Goal: Find specific page/section: Find specific page/section

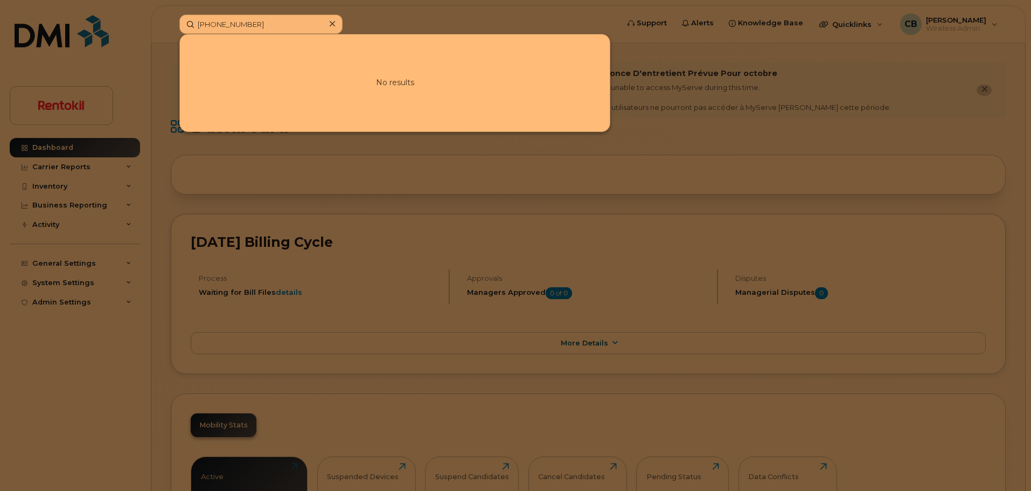
drag, startPoint x: 275, startPoint y: 25, endPoint x: 0, endPoint y: 18, distance: 275.4
click at [171, 18] on div "[PHONE_NUMBER] No results" at bounding box center [395, 24] width 449 height 19
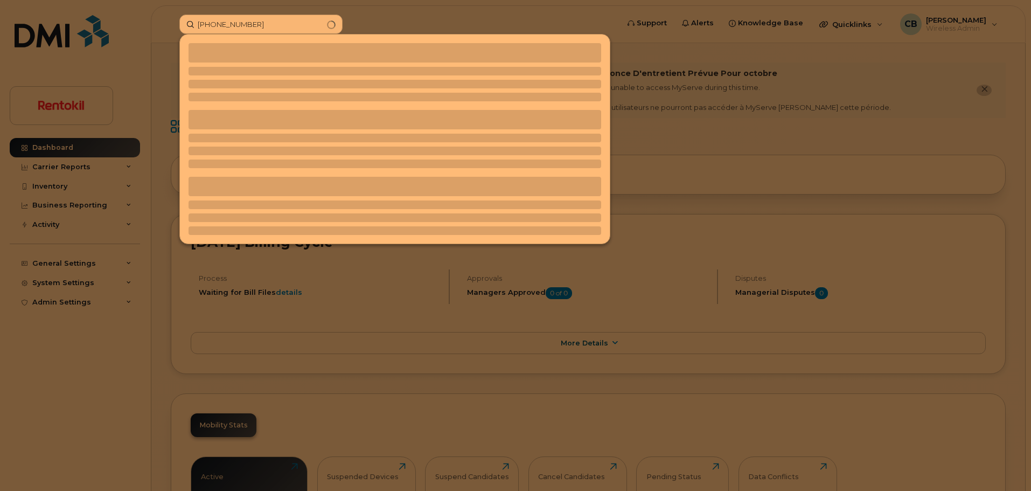
type input "[PHONE_NUMBER]"
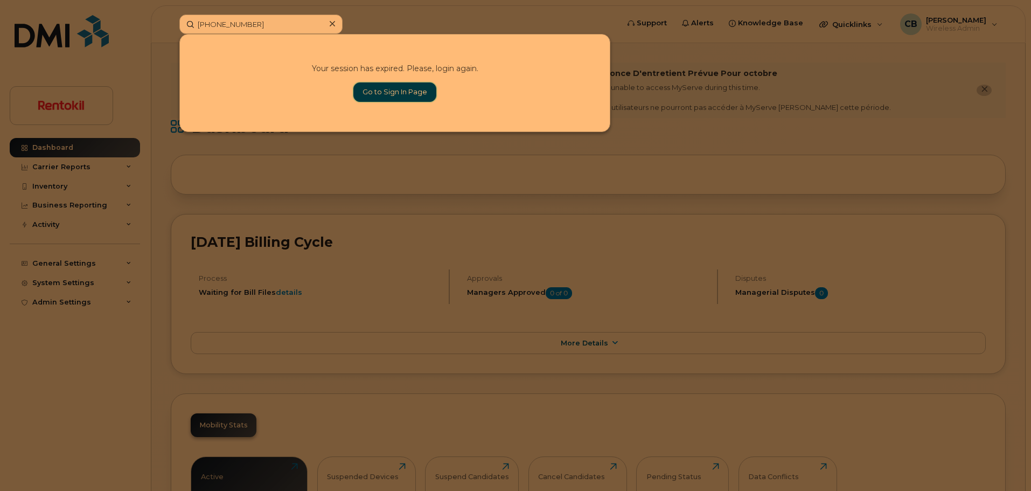
click at [382, 95] on link "Go to Sign In Page" at bounding box center [394, 91] width 83 height 19
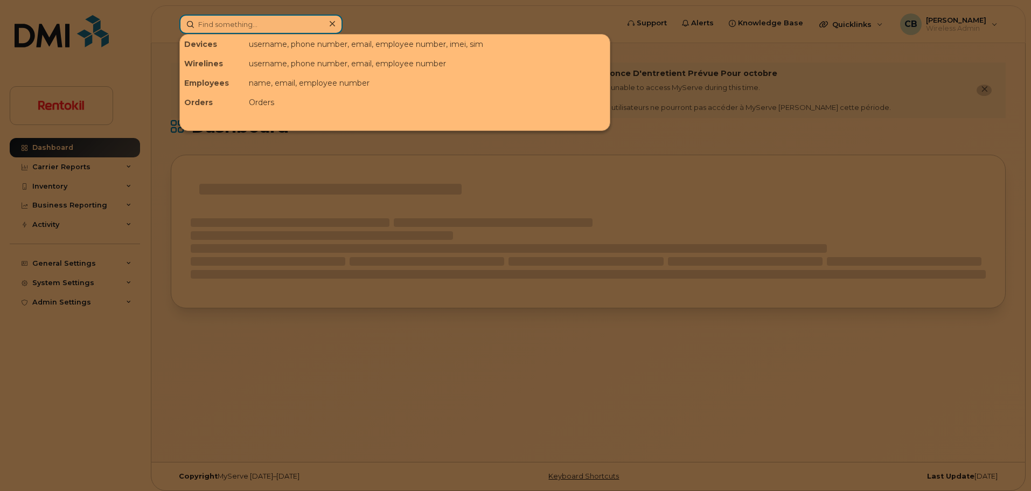
click at [238, 25] on input at bounding box center [260, 24] width 163 height 19
paste input "[PHONE_NUMBER]"
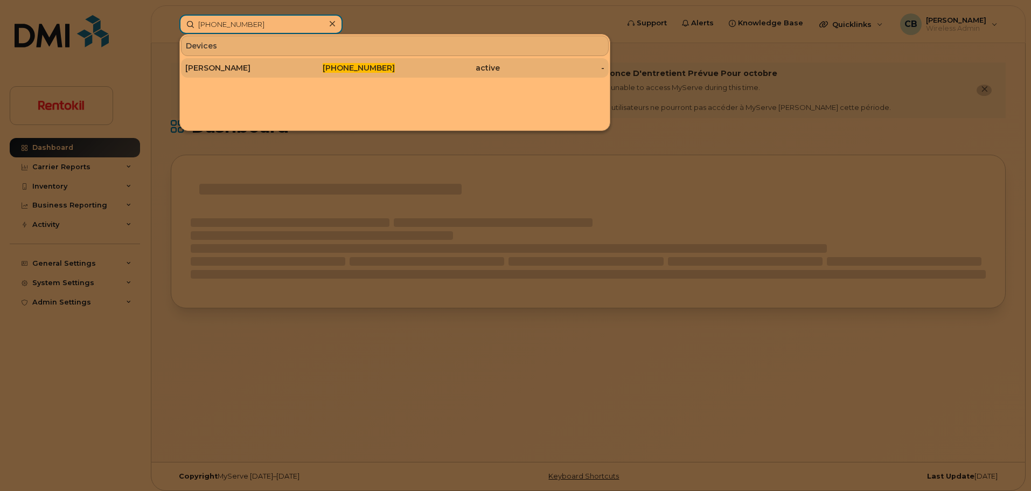
type input "[PHONE_NUMBER]"
click at [223, 70] on div "[PERSON_NAME]" at bounding box center [237, 67] width 105 height 11
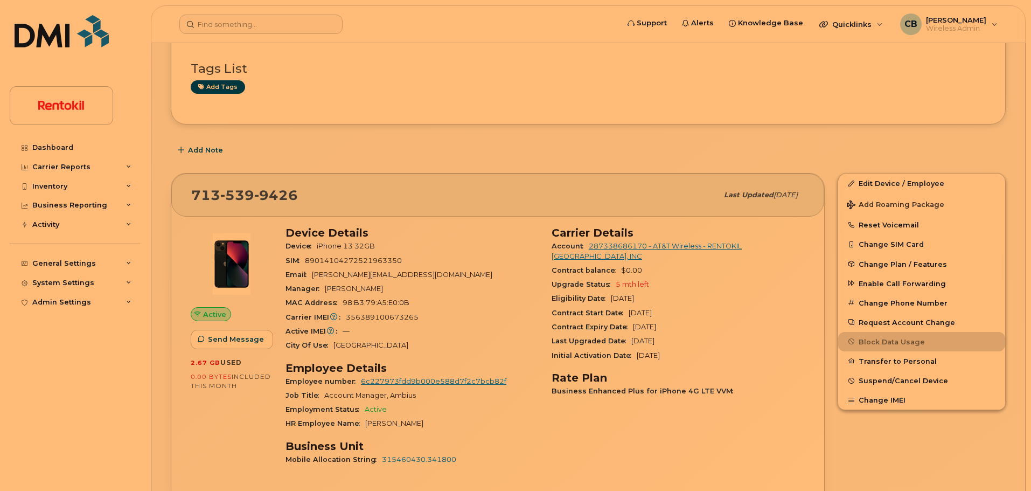
scroll to position [137, 0]
